Goal: Transaction & Acquisition: Download file/media

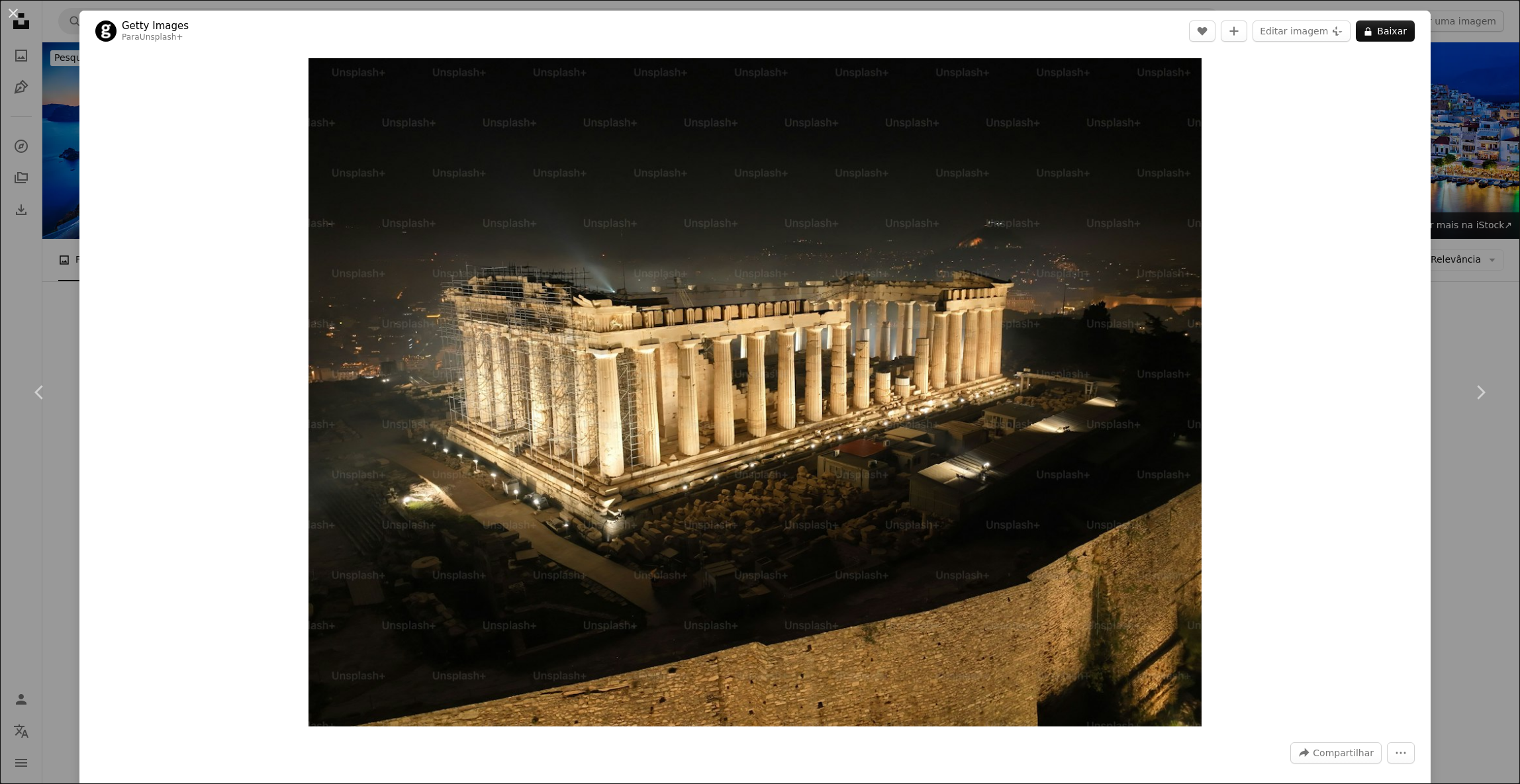
scroll to position [601, 0]
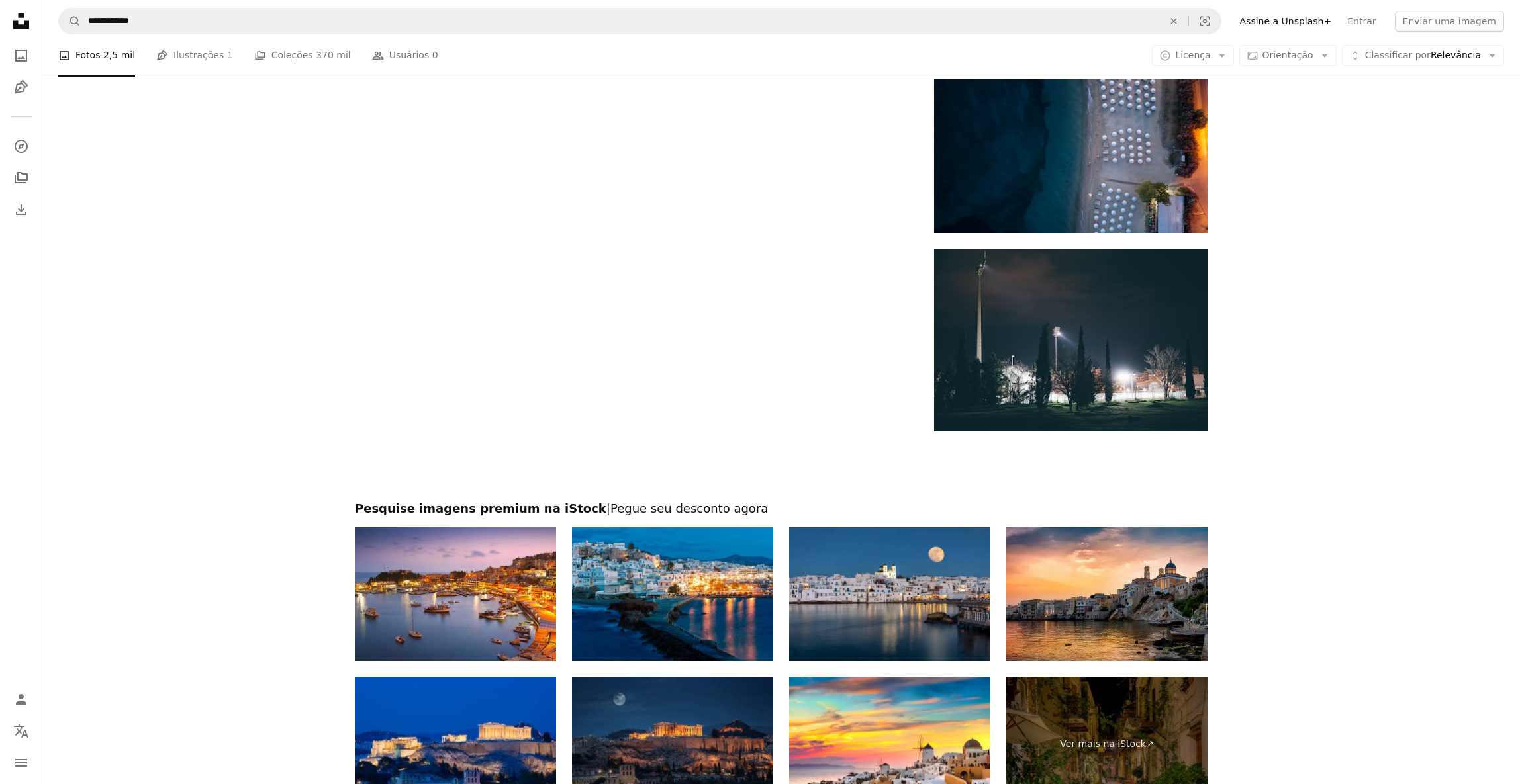
scroll to position [2095, 0]
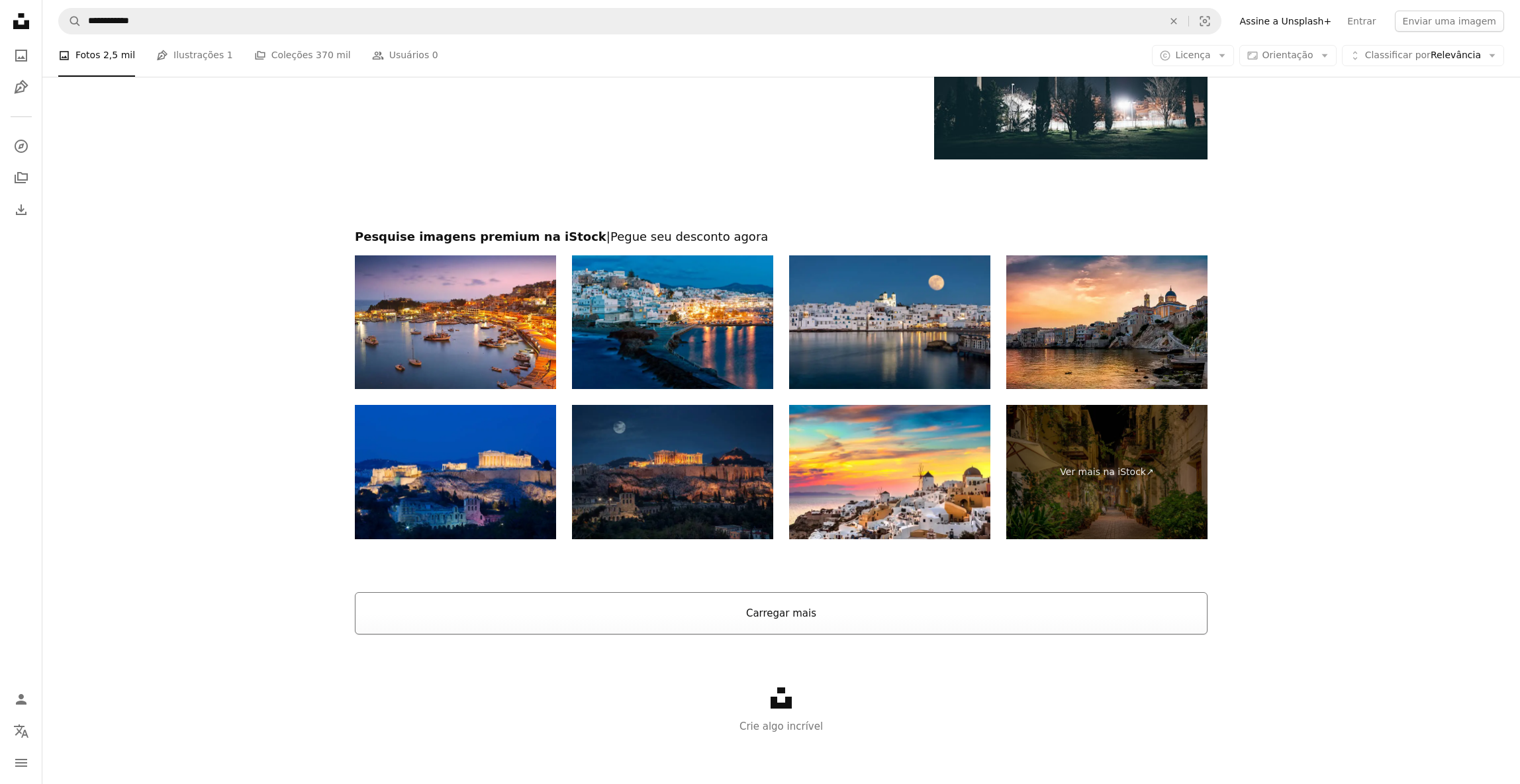
click at [845, 609] on button "Carregar mais" at bounding box center [781, 612] width 853 height 42
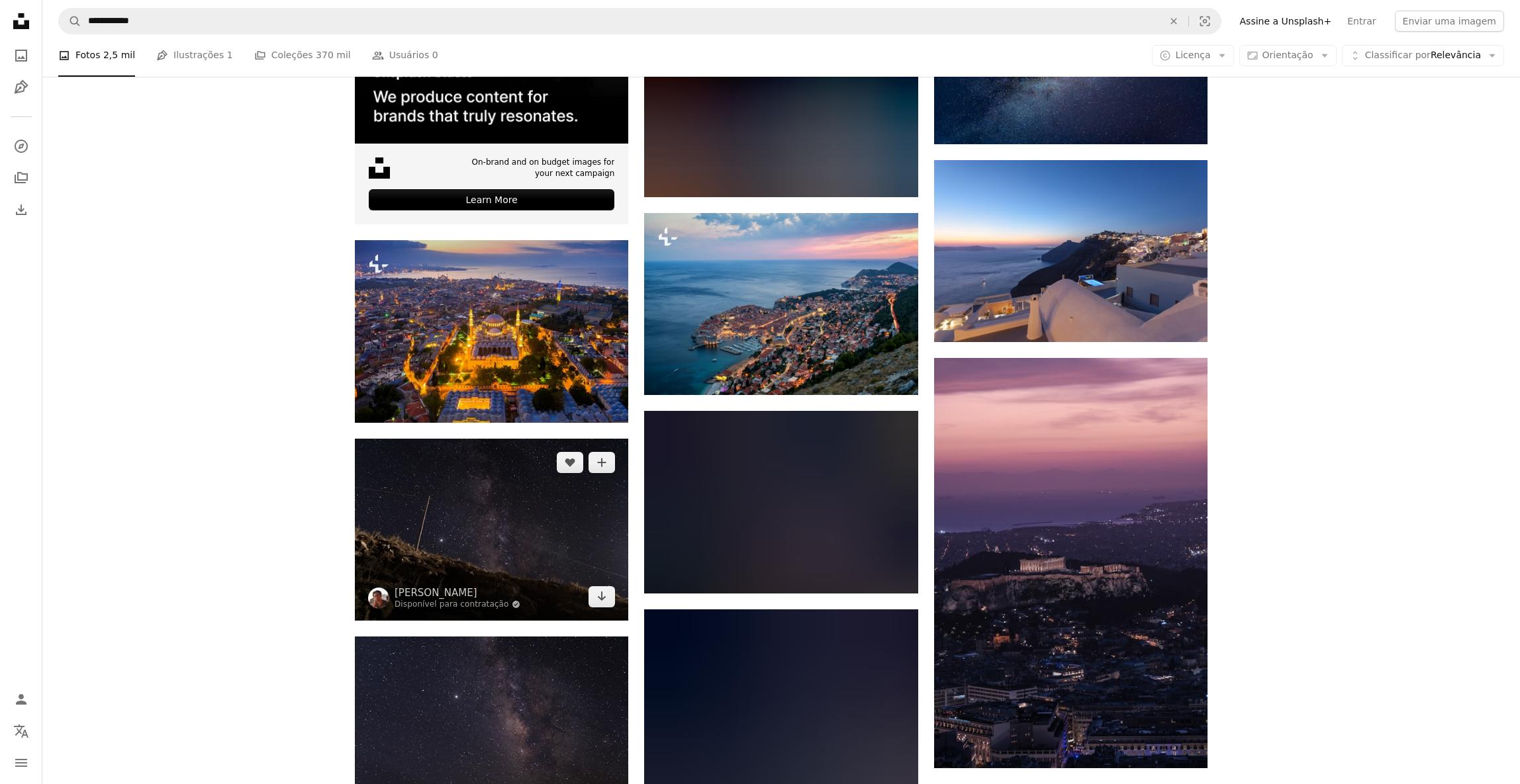
scroll to position [3610, 0]
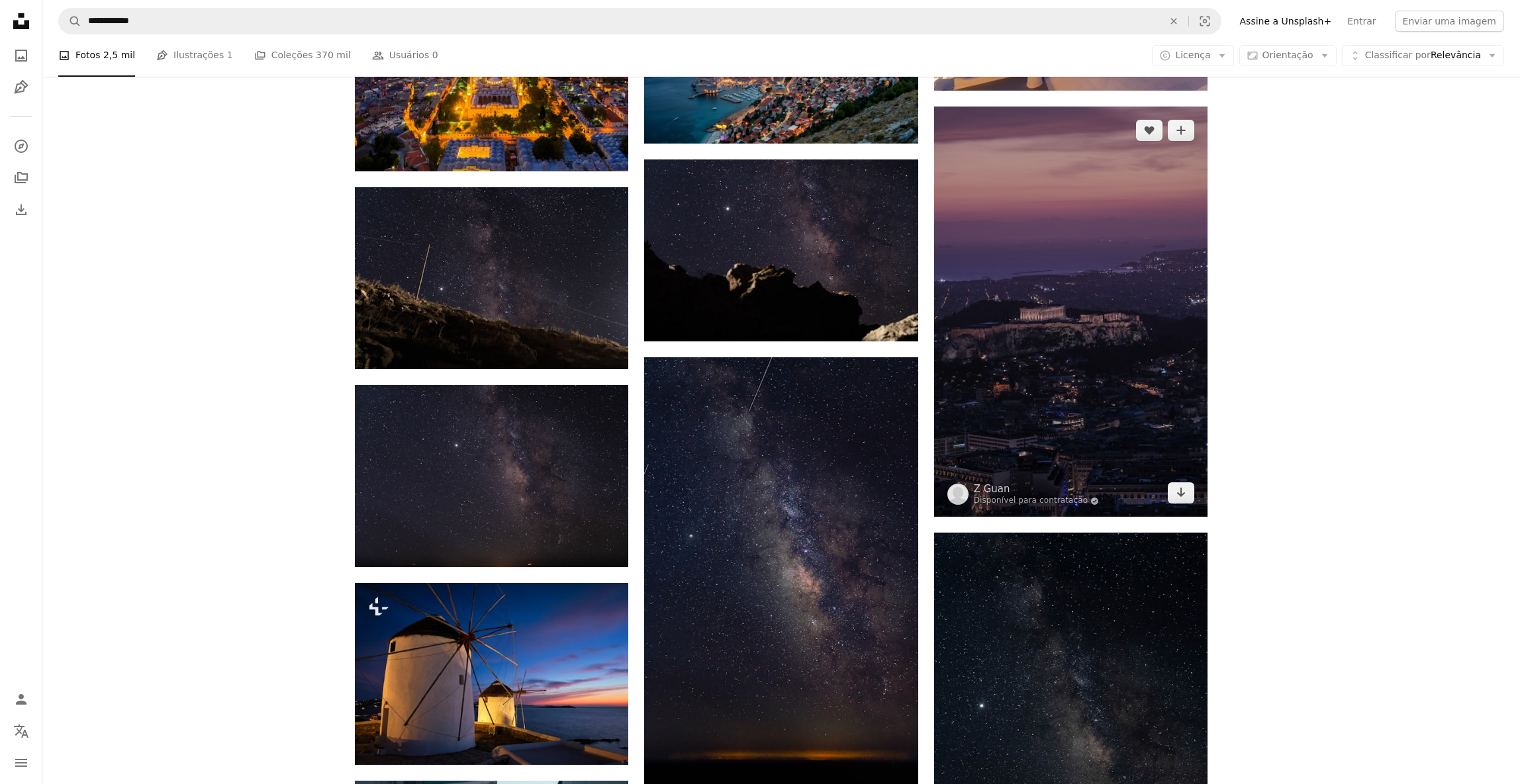
click at [1054, 442] on img at bounding box center [1071, 311] width 274 height 410
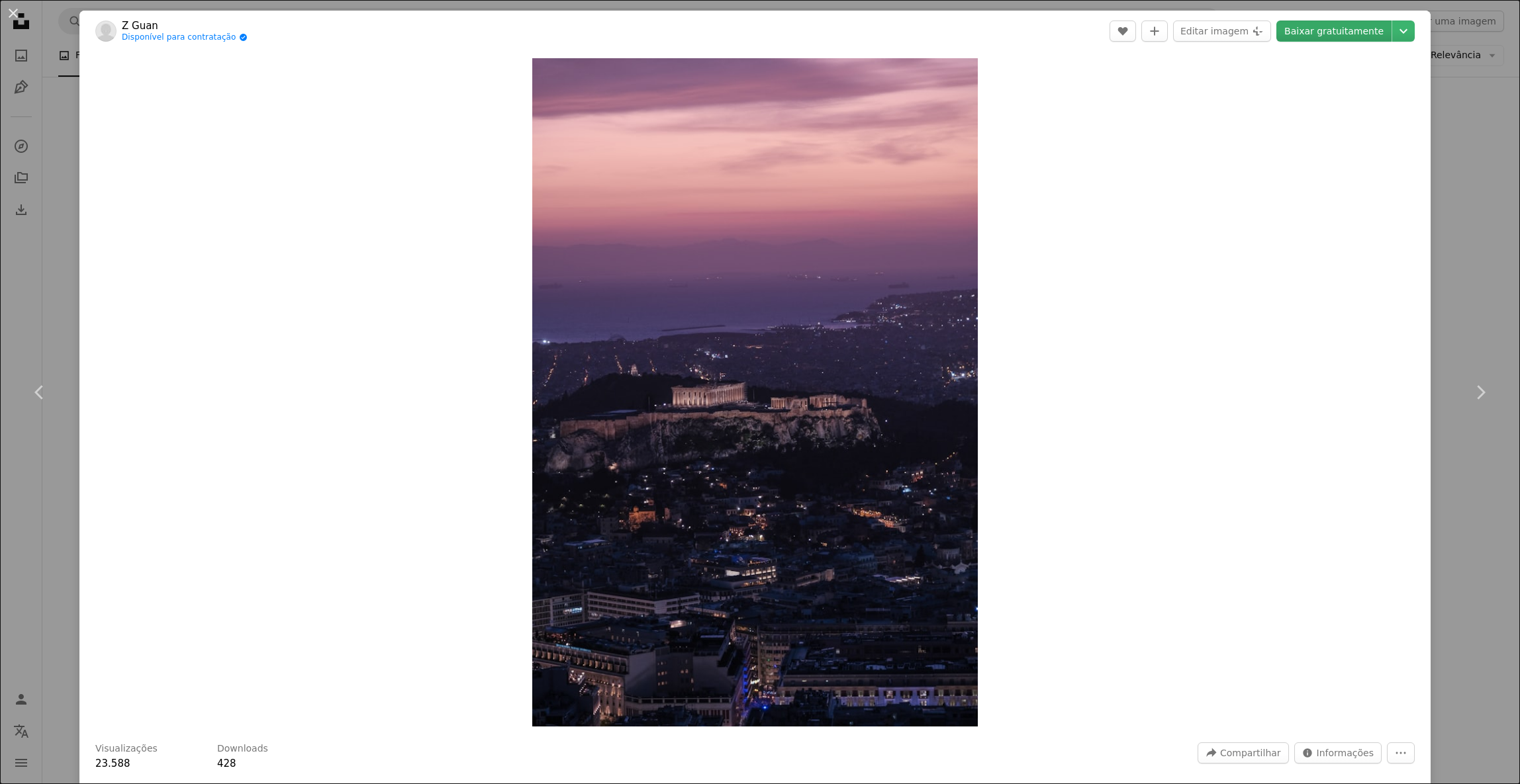
click at [1337, 37] on link "Baixar gratuitamente" at bounding box center [1333, 31] width 115 height 21
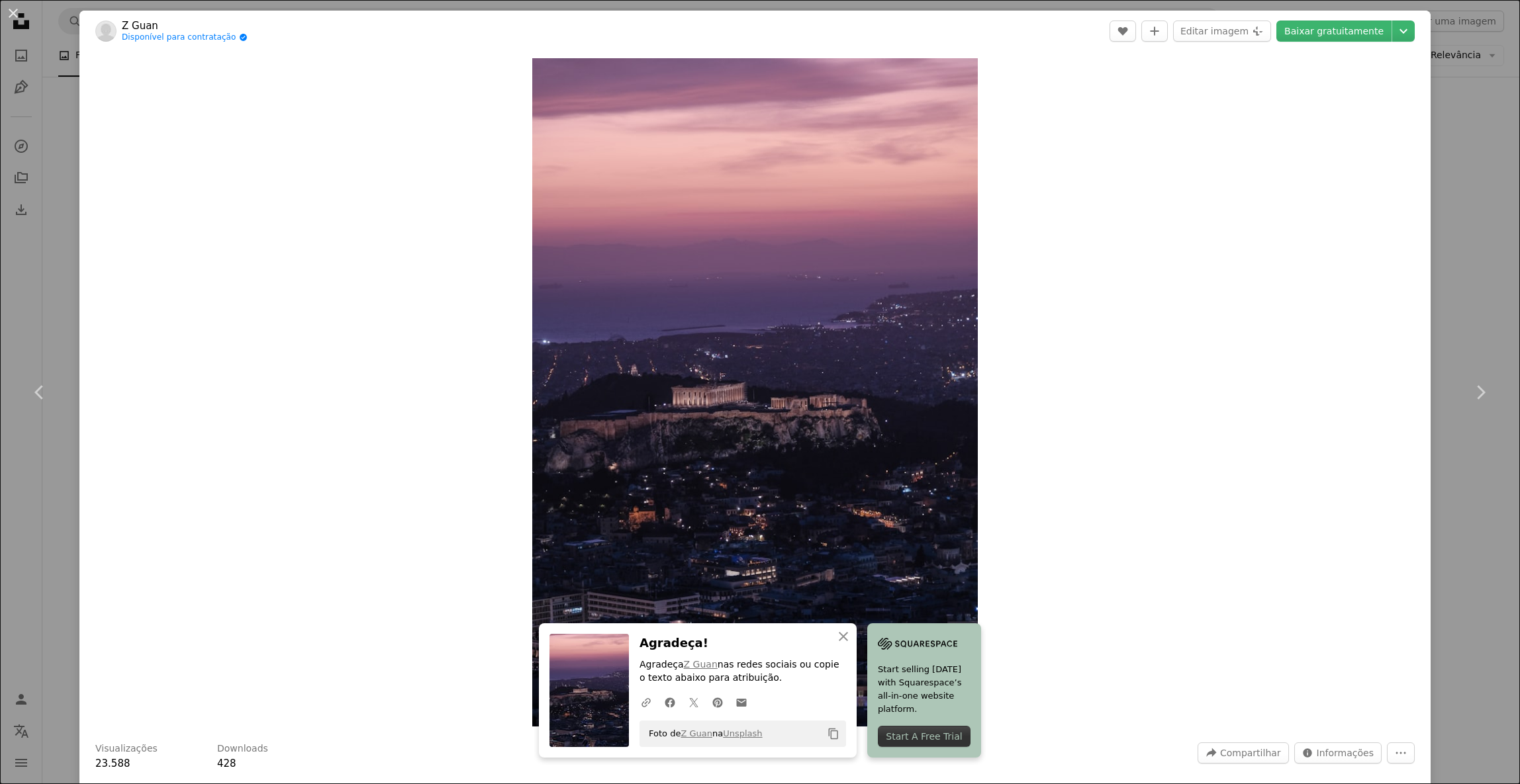
click at [1481, 253] on div "An X shape Chevron left Chevron right An X shape Fechar Agradeça! Agradeça Z Gu…" at bounding box center [760, 392] width 1520 height 784
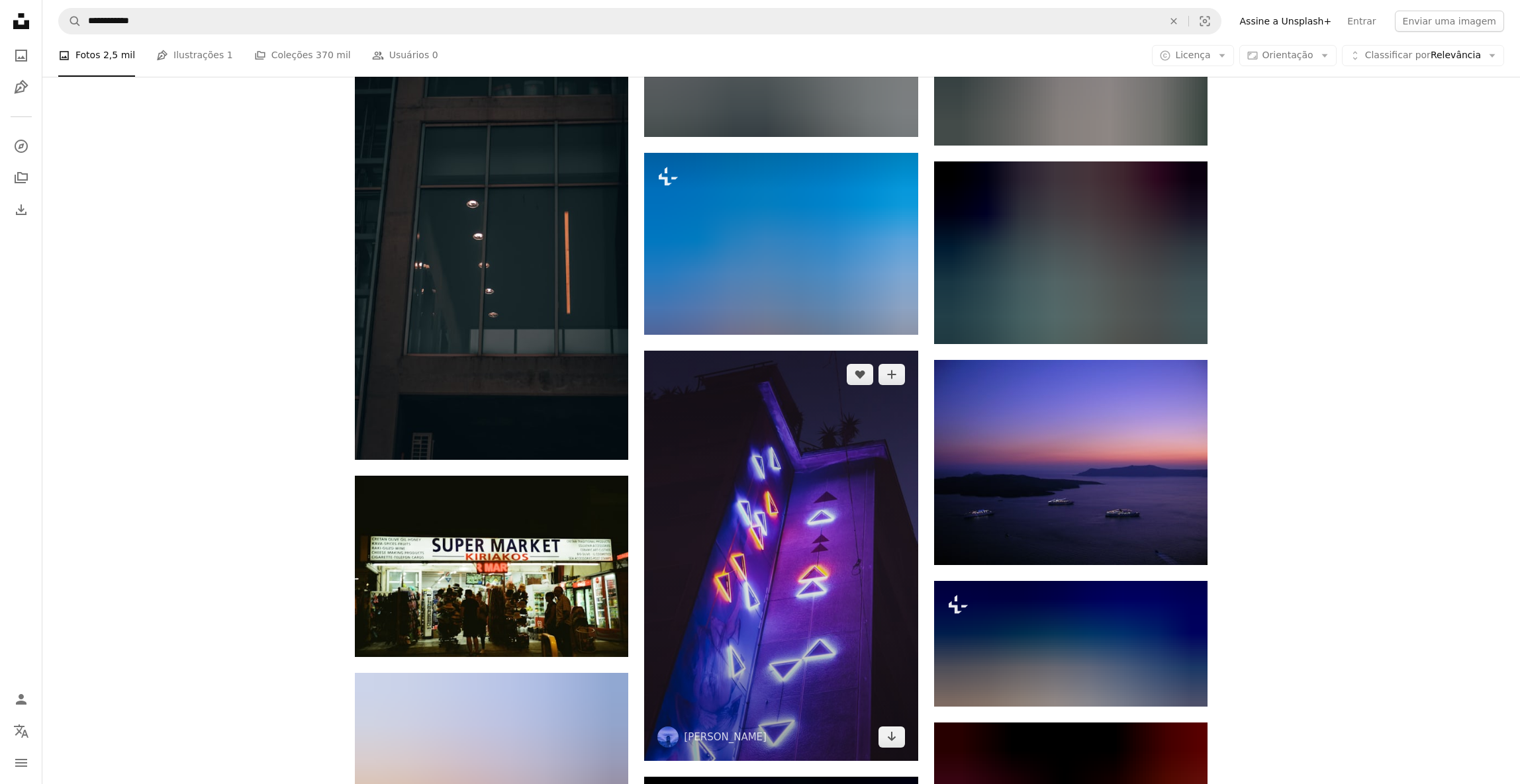
scroll to position [21325, 0]
